Goal: Information Seeking & Learning: Learn about a topic

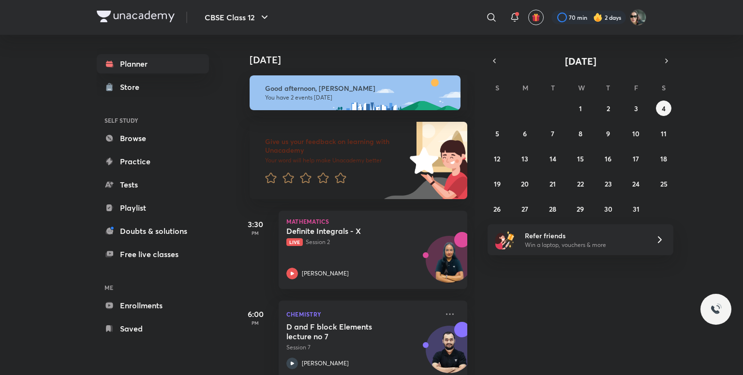
scroll to position [19, 0]
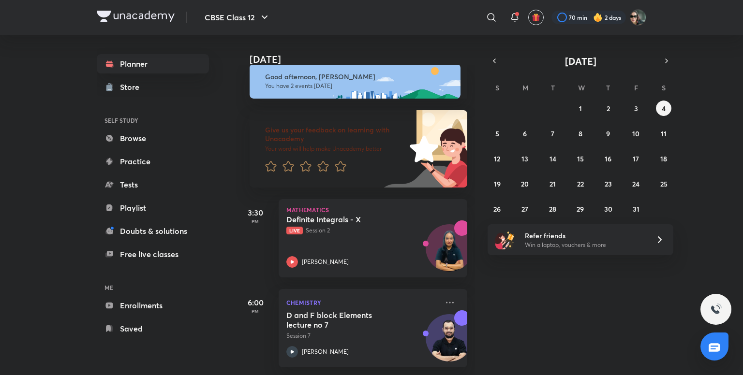
click at [361, 15] on div "​" at bounding box center [412, 17] width 178 height 23
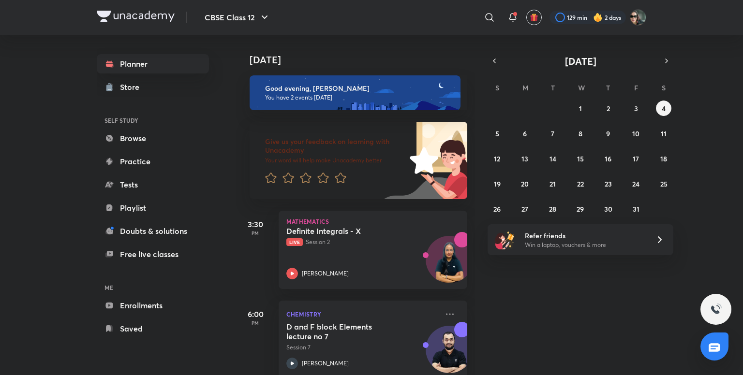
scroll to position [19, 0]
